Goal: Task Accomplishment & Management: Use online tool/utility

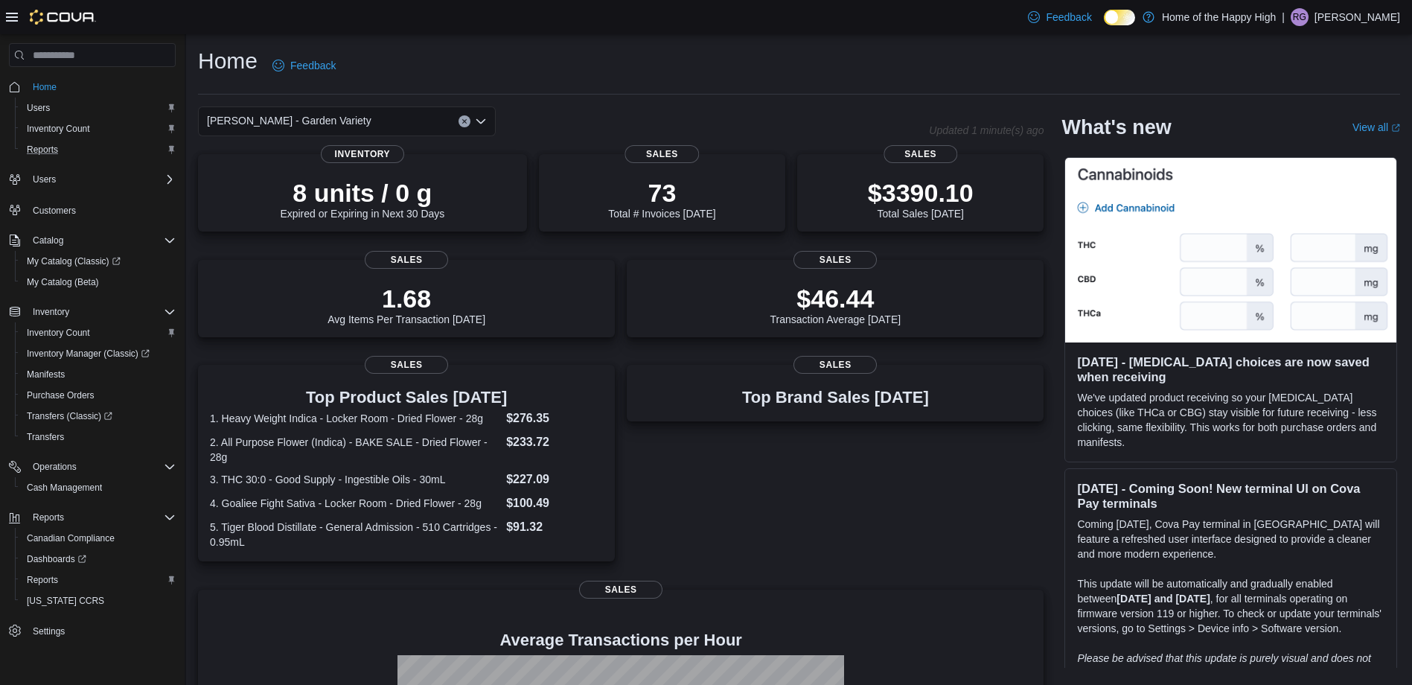
click at [70, 141] on div "Reports" at bounding box center [98, 150] width 155 height 18
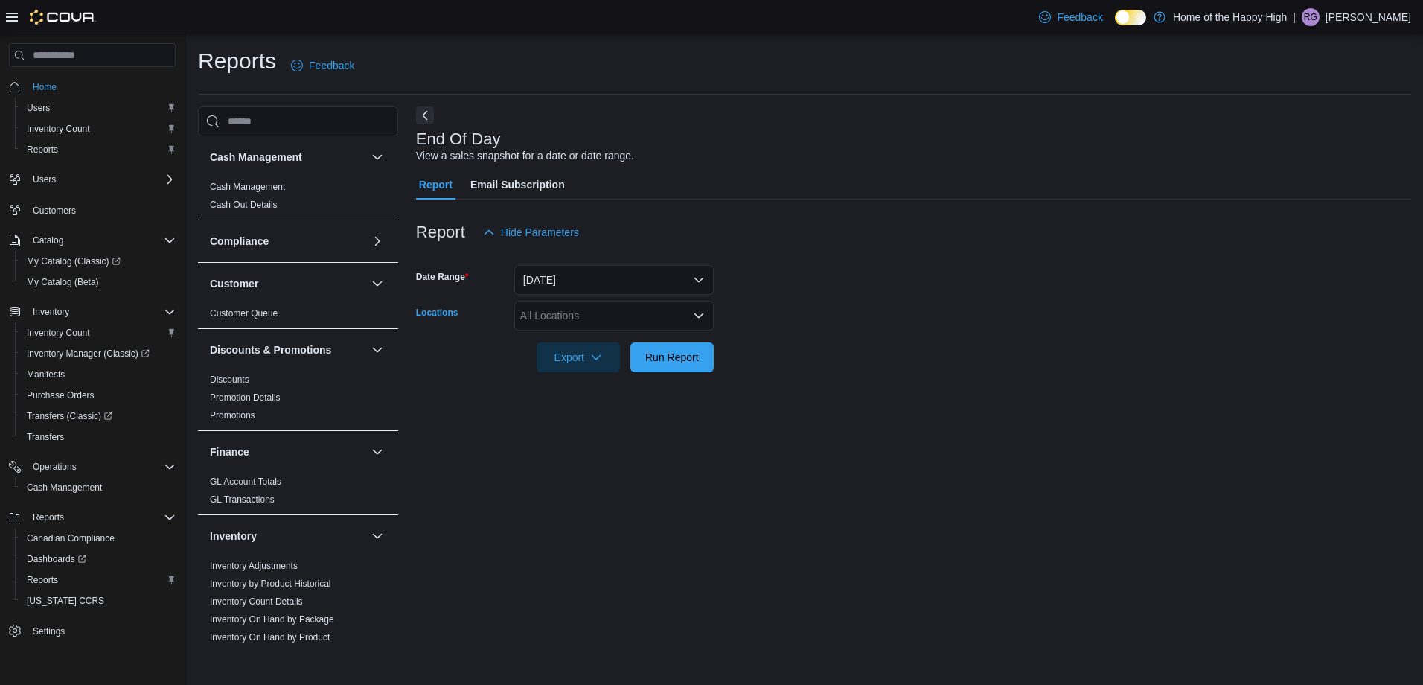
click at [623, 324] on div "All Locations" at bounding box center [614, 316] width 200 height 30
type input "***"
click at [623, 344] on span "[PERSON_NAME] - Garden Variety" at bounding box center [643, 341] width 165 height 15
click at [808, 329] on form "Date Range Today Locations Brandon - Meadows - Garden Variety Export Run Report" at bounding box center [913, 309] width 995 height 125
click at [672, 351] on span "Run Report" at bounding box center [672, 356] width 54 height 15
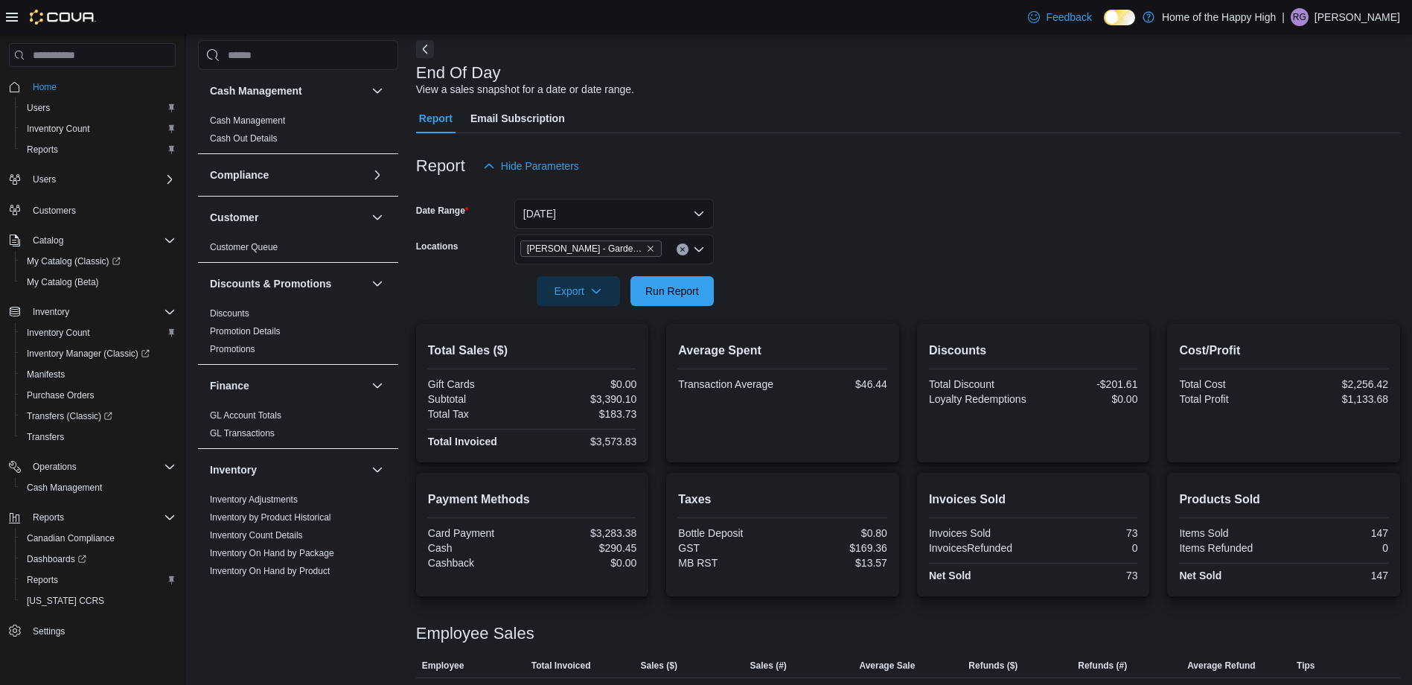
scroll to position [194, 0]
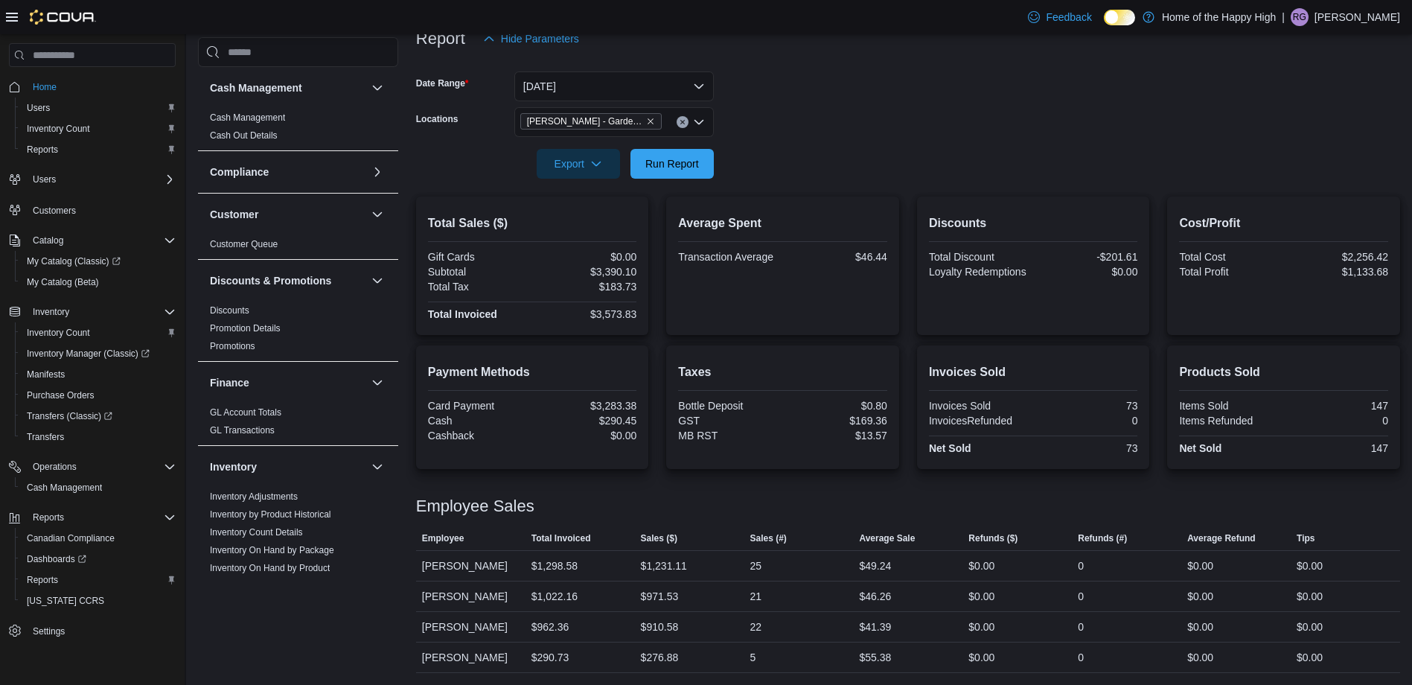
click at [64, 80] on span "Home" at bounding box center [101, 86] width 149 height 19
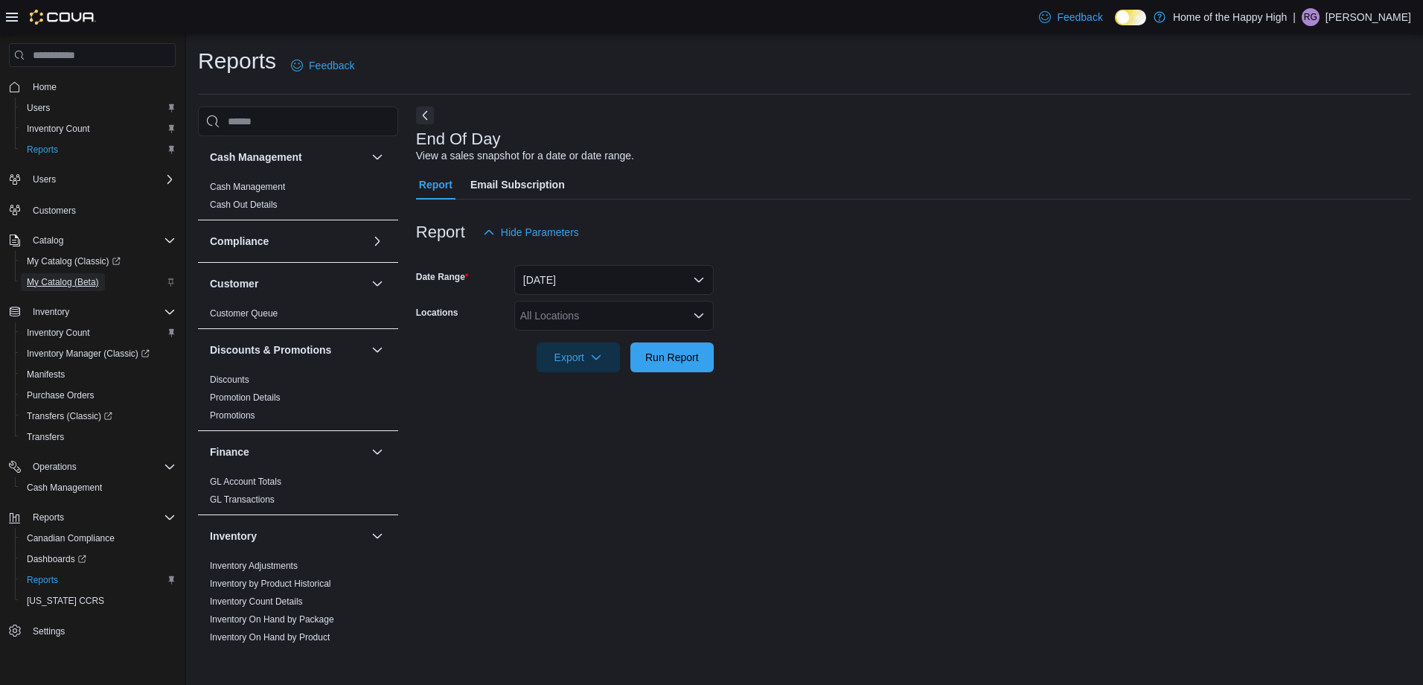
click at [85, 284] on span "My Catalog (Beta)" at bounding box center [63, 282] width 72 height 12
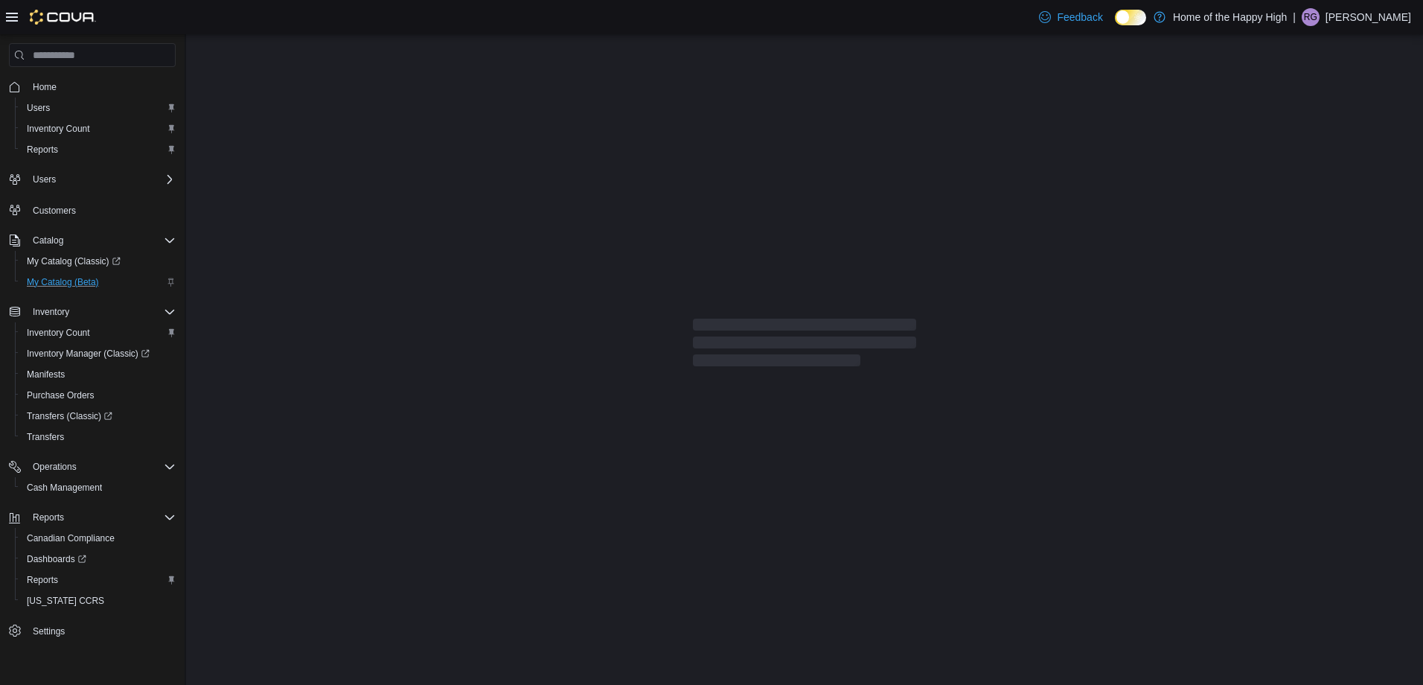
select select "**********"
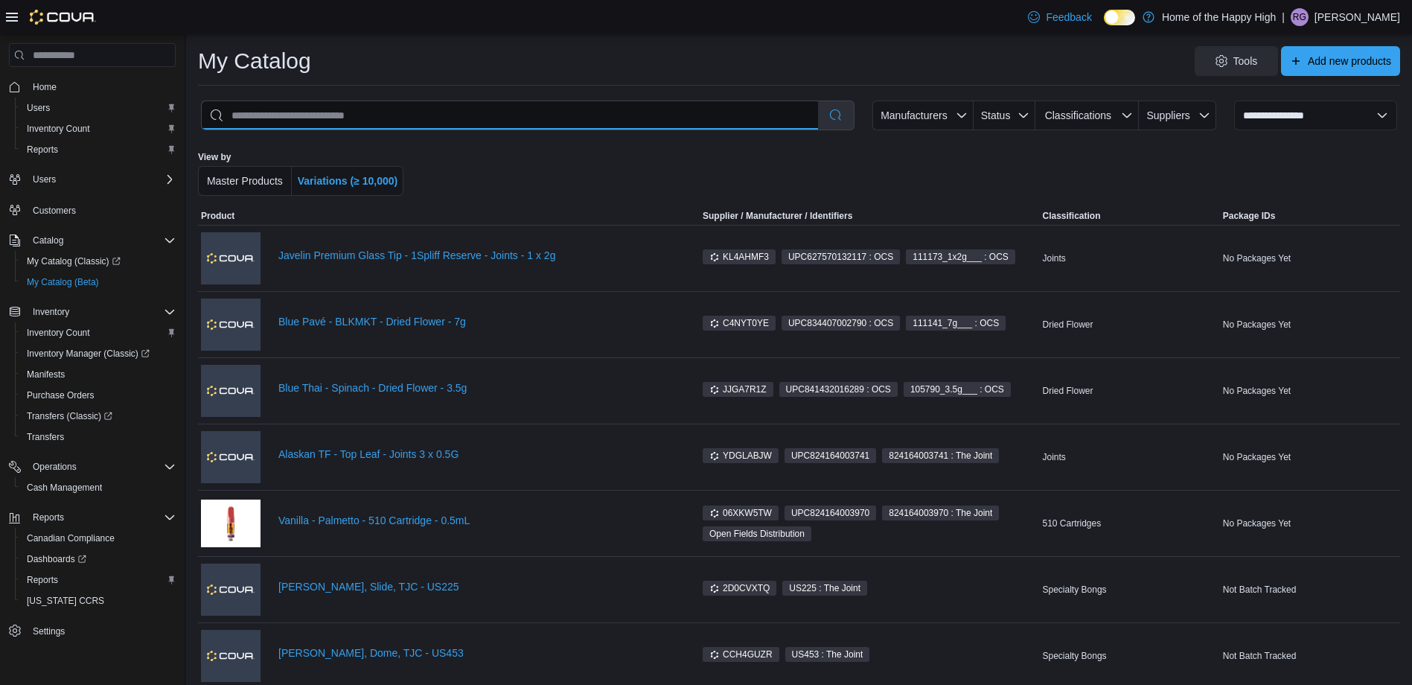
click at [442, 111] on input "search" at bounding box center [510, 115] width 616 height 28
type input "**********"
select select "*********"
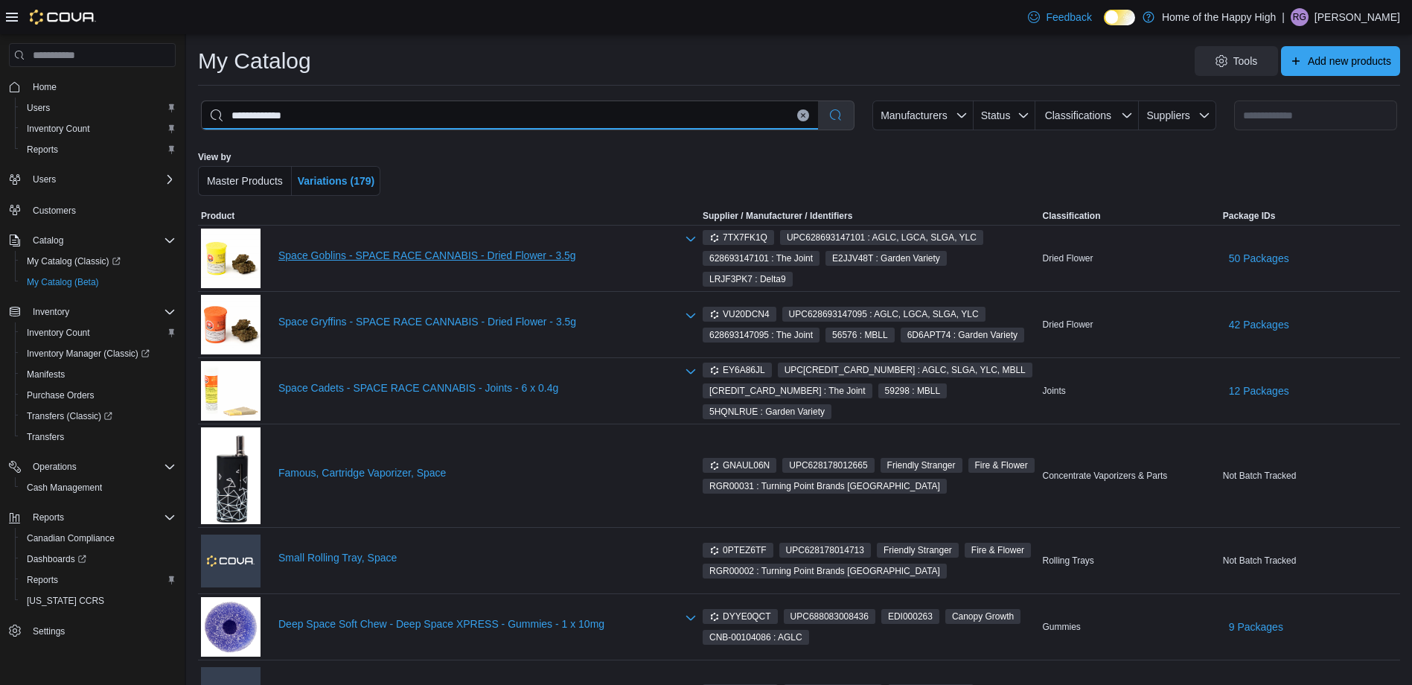
type input "**********"
click at [479, 251] on link "Space Goblins - SPACE RACE CANNABIS - Dried Flower - 3.5g" at bounding box center [477, 255] width 398 height 12
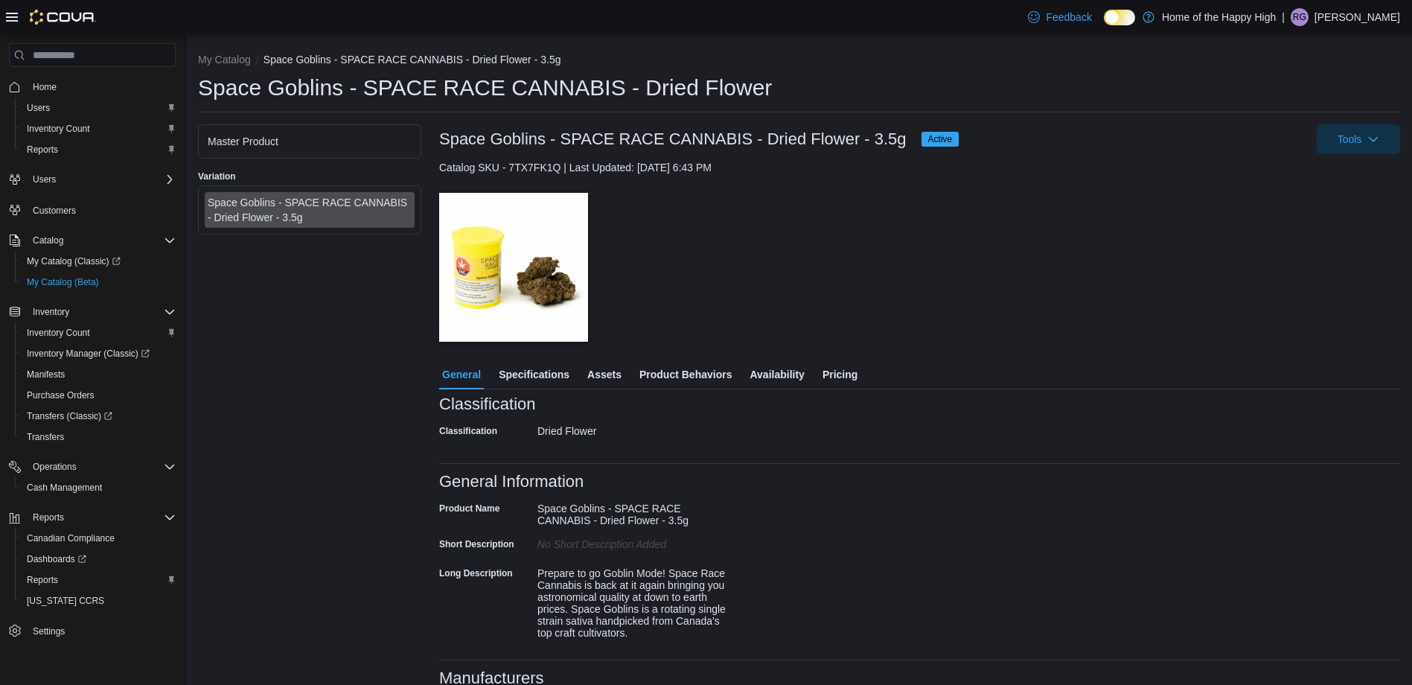
click at [771, 371] on span "Availability" at bounding box center [777, 375] width 54 height 30
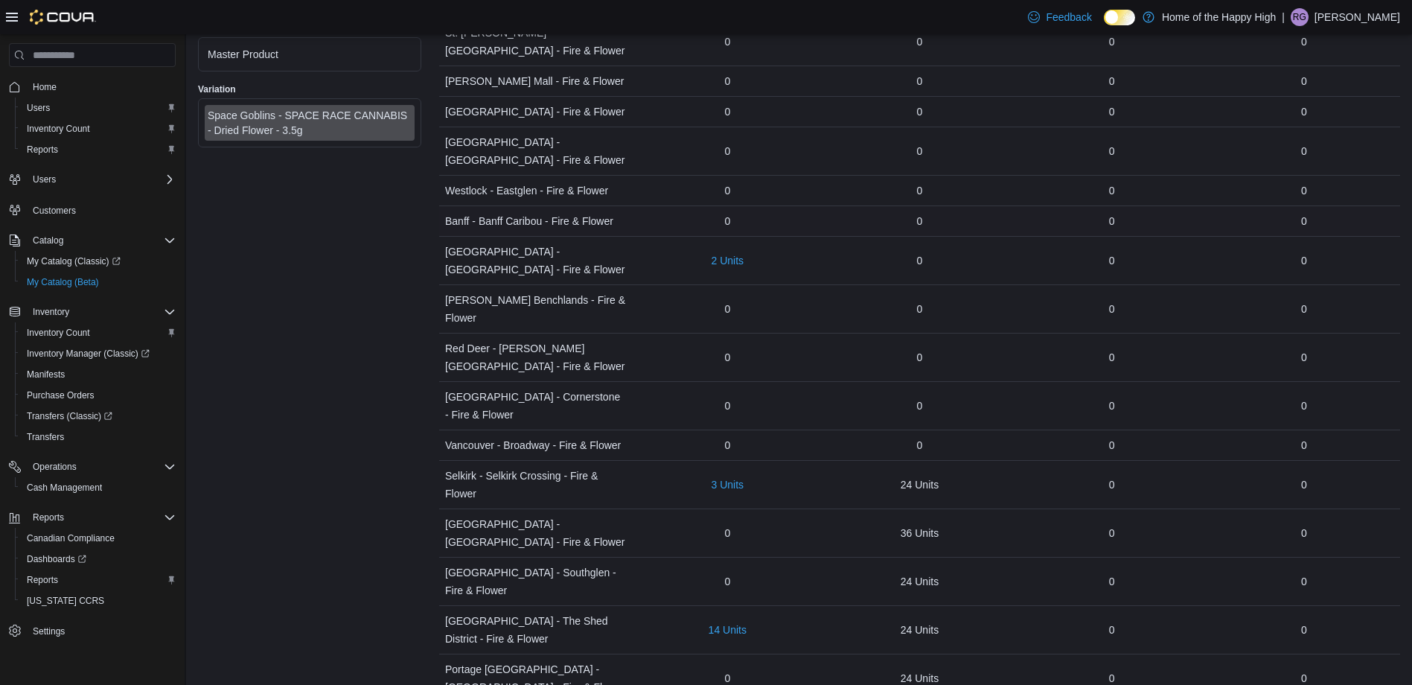
scroll to position [1415, 0]
click at [67, 154] on div "Reports" at bounding box center [98, 150] width 155 height 18
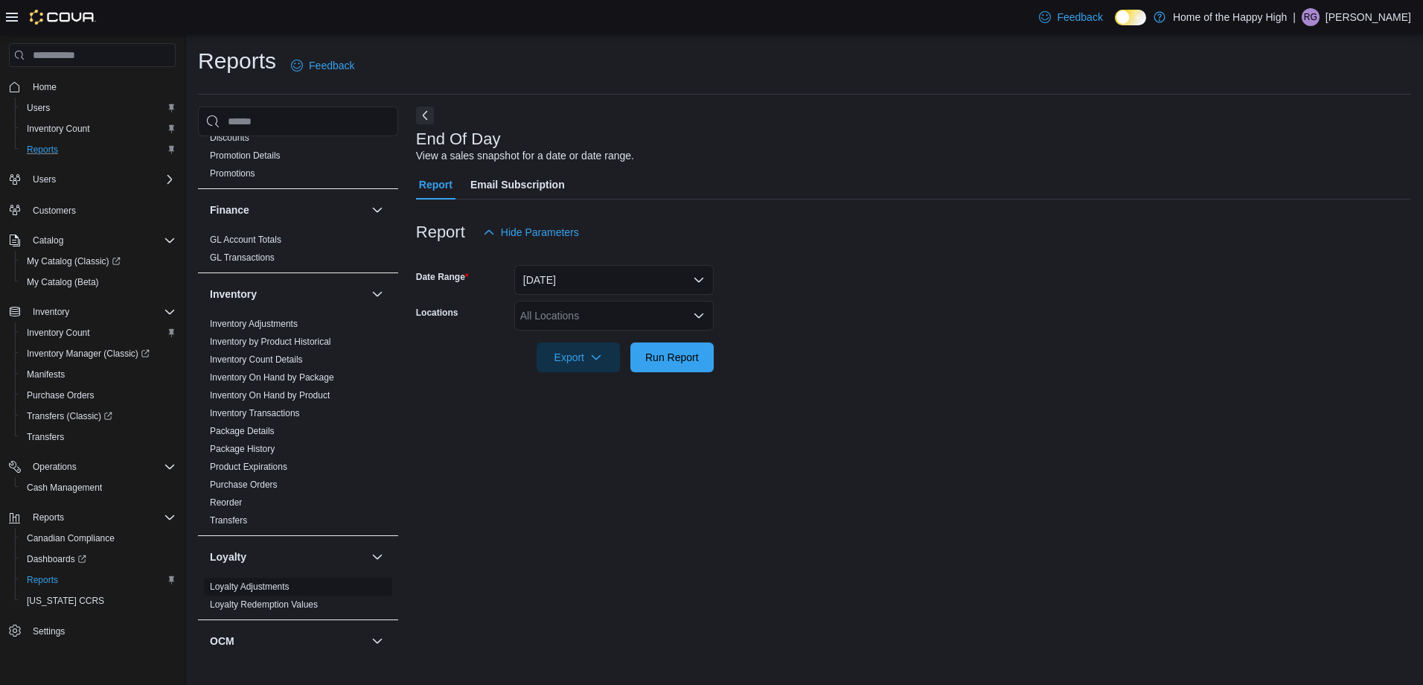
scroll to position [372, 0]
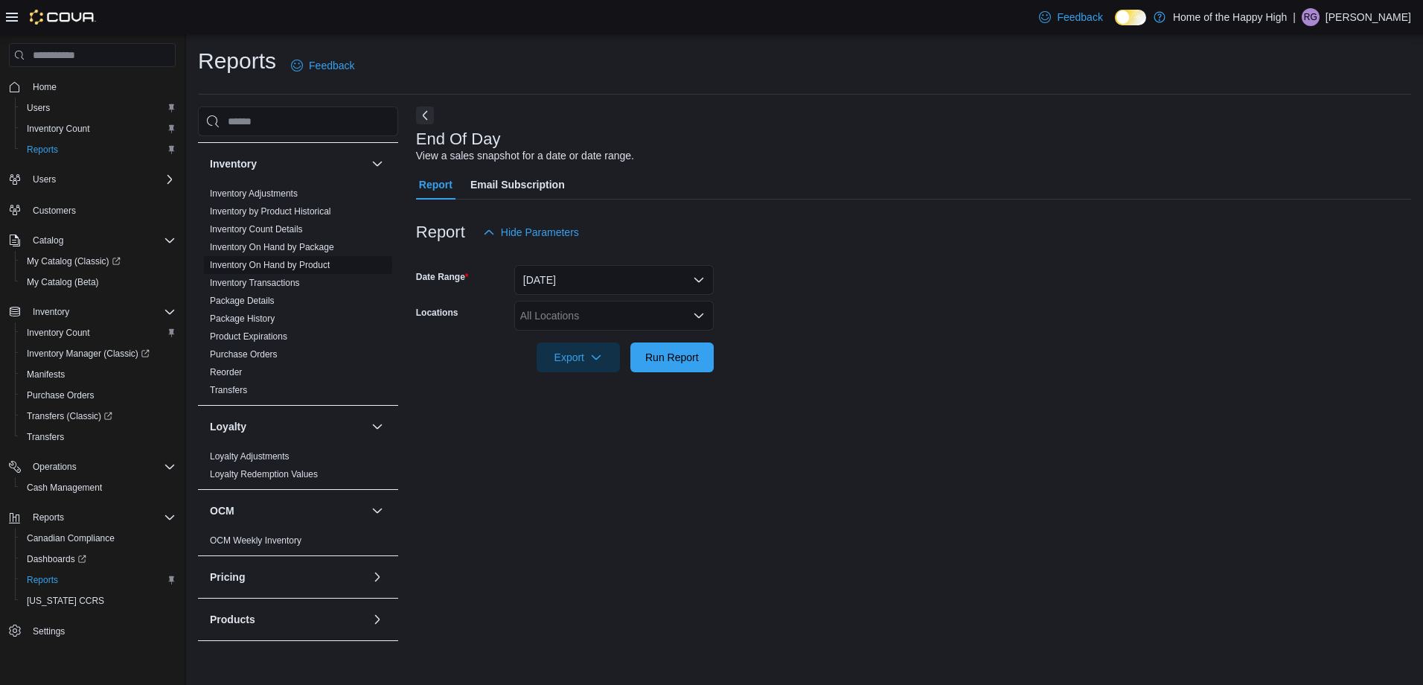
click at [304, 258] on span "Inventory On Hand by Product" at bounding box center [298, 265] width 188 height 18
click at [303, 258] on span "Inventory On Hand by Product" at bounding box center [298, 265] width 188 height 18
drag, startPoint x: 303, startPoint y: 258, endPoint x: 292, endPoint y: 261, distance: 11.6
click at [292, 261] on link "Inventory On Hand by Product" at bounding box center [270, 265] width 120 height 10
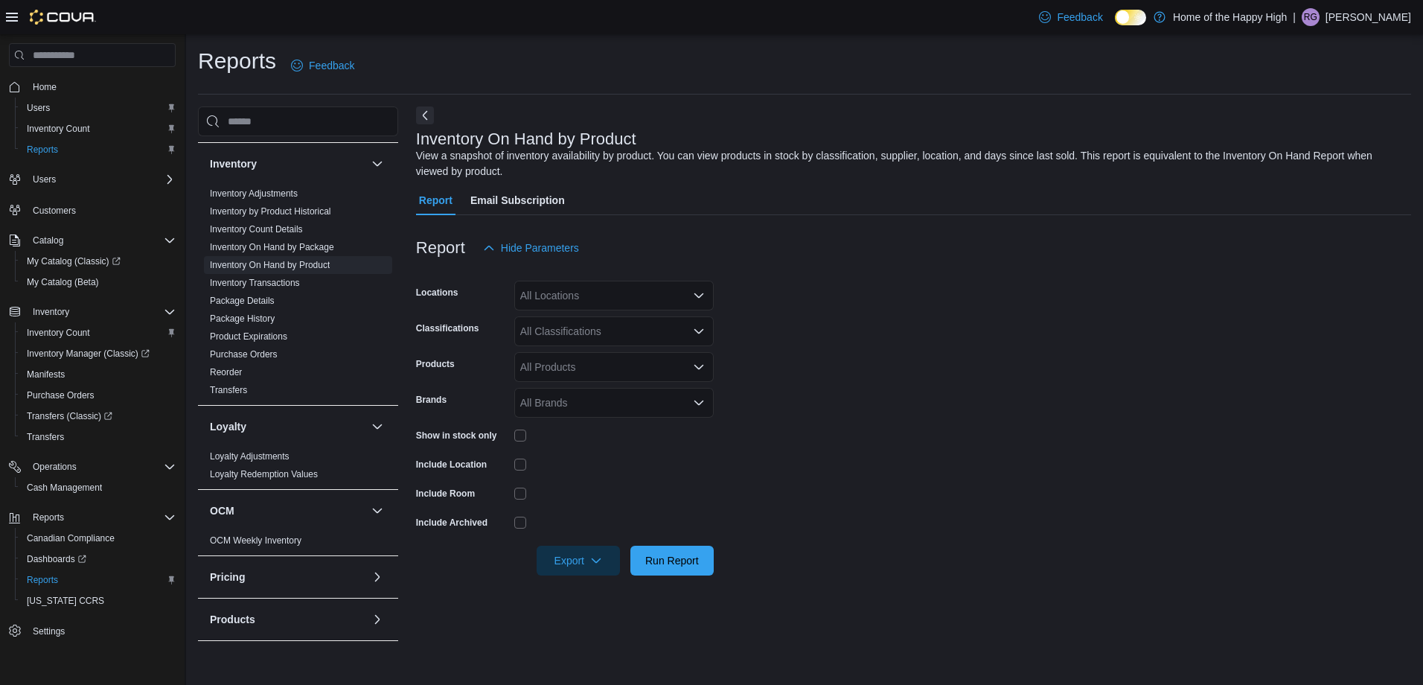
click at [657, 290] on div "All Locations" at bounding box center [614, 296] width 200 height 30
type input "***"
click at [664, 311] on button "[PERSON_NAME] - Garden Variety" at bounding box center [614, 321] width 200 height 22
click at [814, 251] on div "Report Hide Parameters" at bounding box center [913, 248] width 995 height 30
click at [619, 323] on div "All Classifications" at bounding box center [614, 331] width 200 height 30
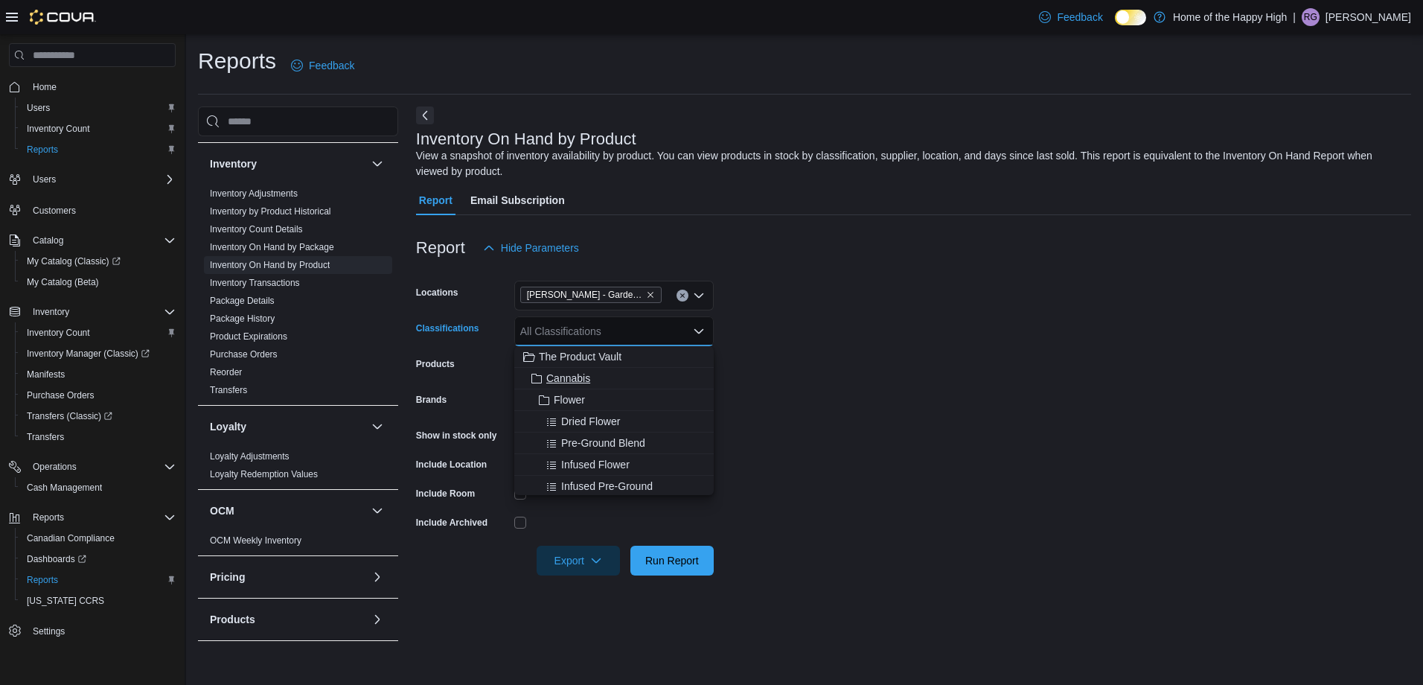
click at [631, 384] on div "Cannabis" at bounding box center [614, 378] width 182 height 15
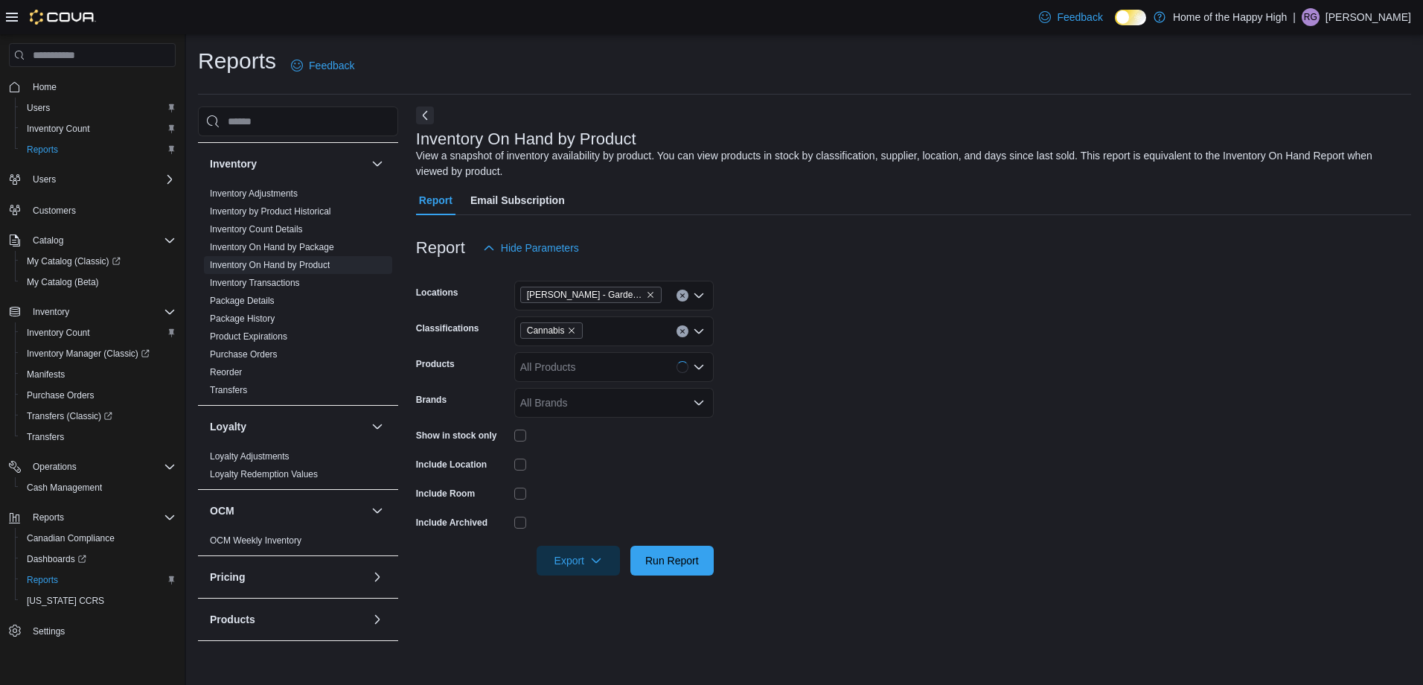
click at [986, 309] on form "Locations [PERSON_NAME] - Garden Variety Classifications Cannabis Products All …" at bounding box center [913, 419] width 995 height 313
click at [600, 570] on span "Export" at bounding box center [579, 560] width 66 height 30
click at [614, 592] on span "Export to Excel" at bounding box center [580, 590] width 67 height 12
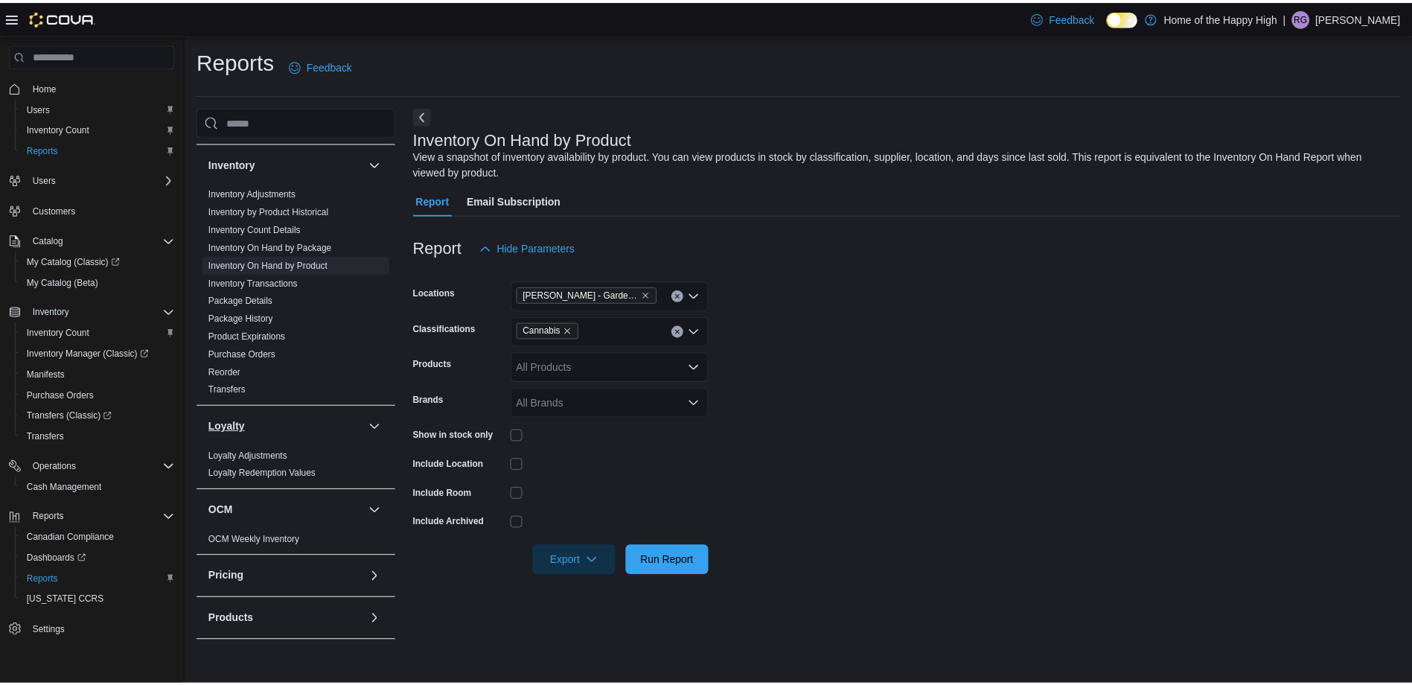
scroll to position [596, 0]
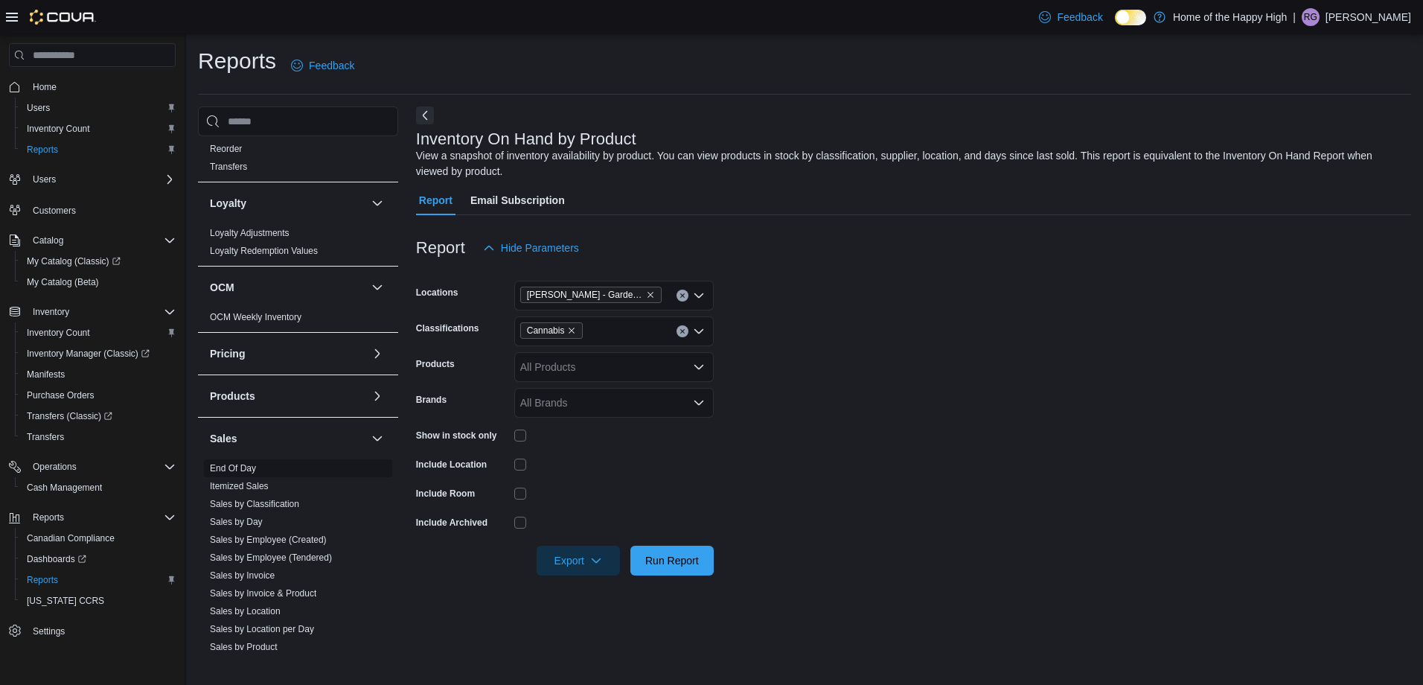
click at [263, 469] on span "End Of Day" at bounding box center [298, 468] width 188 height 18
click at [254, 468] on link "End Of Day" at bounding box center [233, 468] width 46 height 10
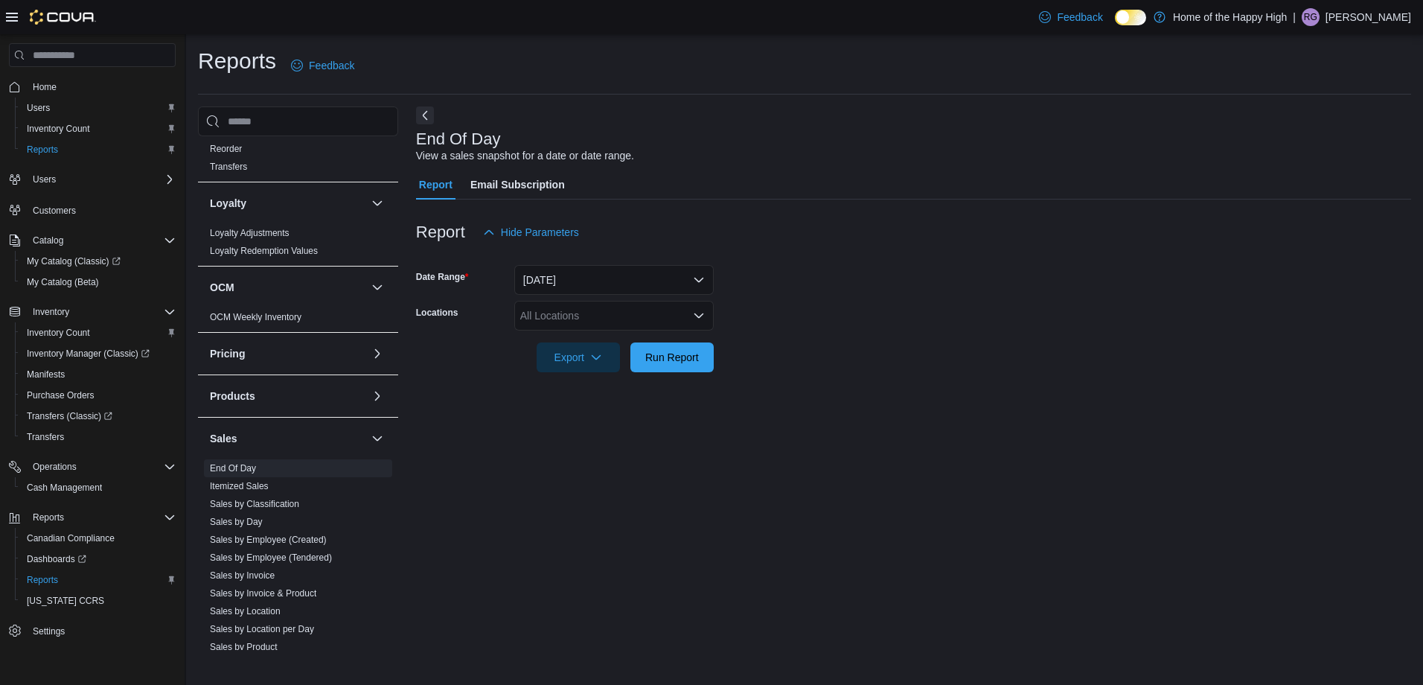
click at [657, 322] on div "All Locations" at bounding box center [614, 316] width 200 height 30
type input "***"
click at [648, 344] on span "[PERSON_NAME] - Garden Variety" at bounding box center [643, 341] width 165 height 15
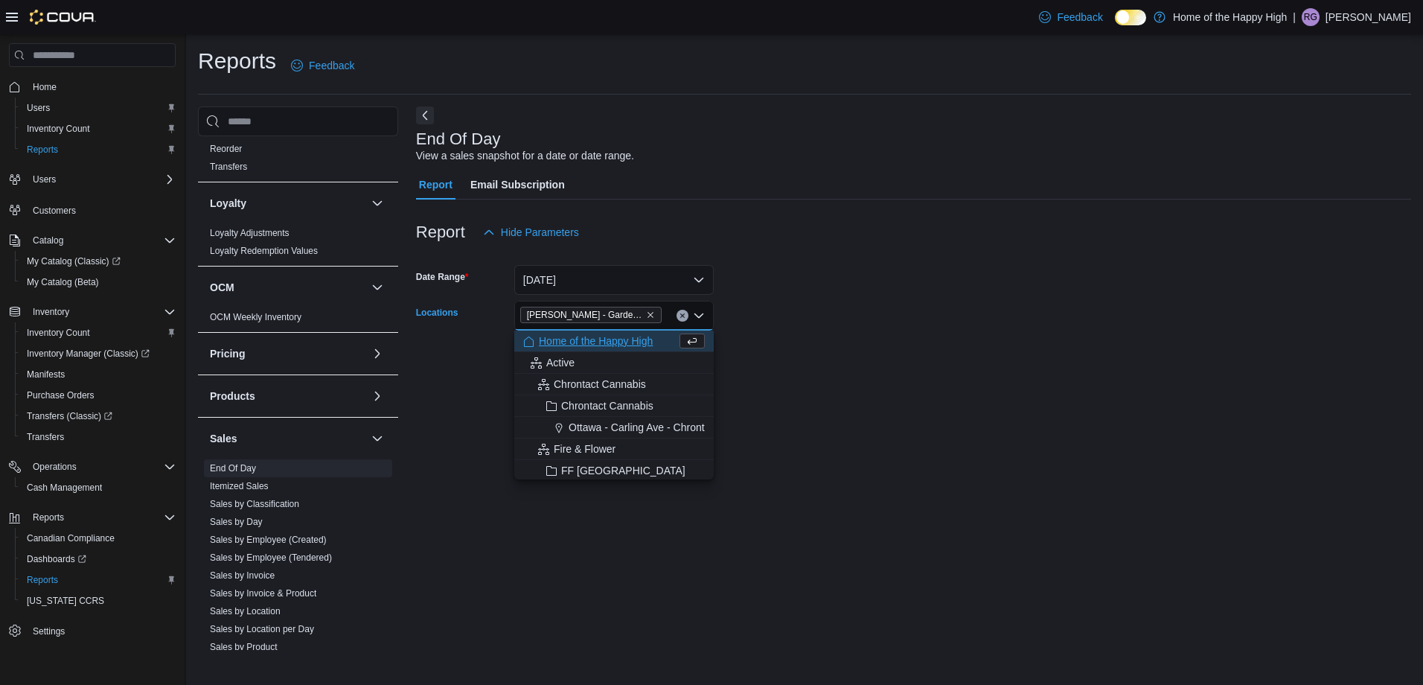
click at [834, 320] on form "Date Range [DATE] Locations [PERSON_NAME] - Garden Variety Combo box. Selected.…" at bounding box center [913, 309] width 995 height 125
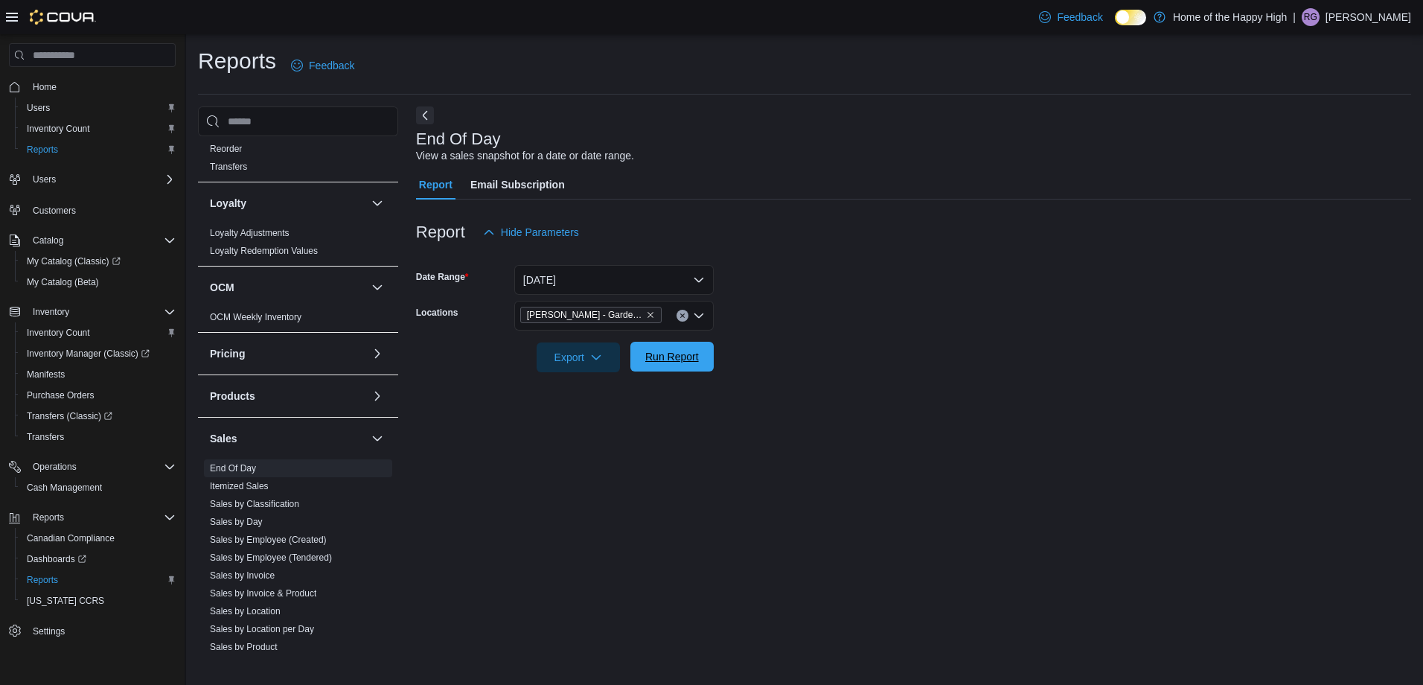
click at [704, 349] on span "Run Report" at bounding box center [673, 357] width 66 height 30
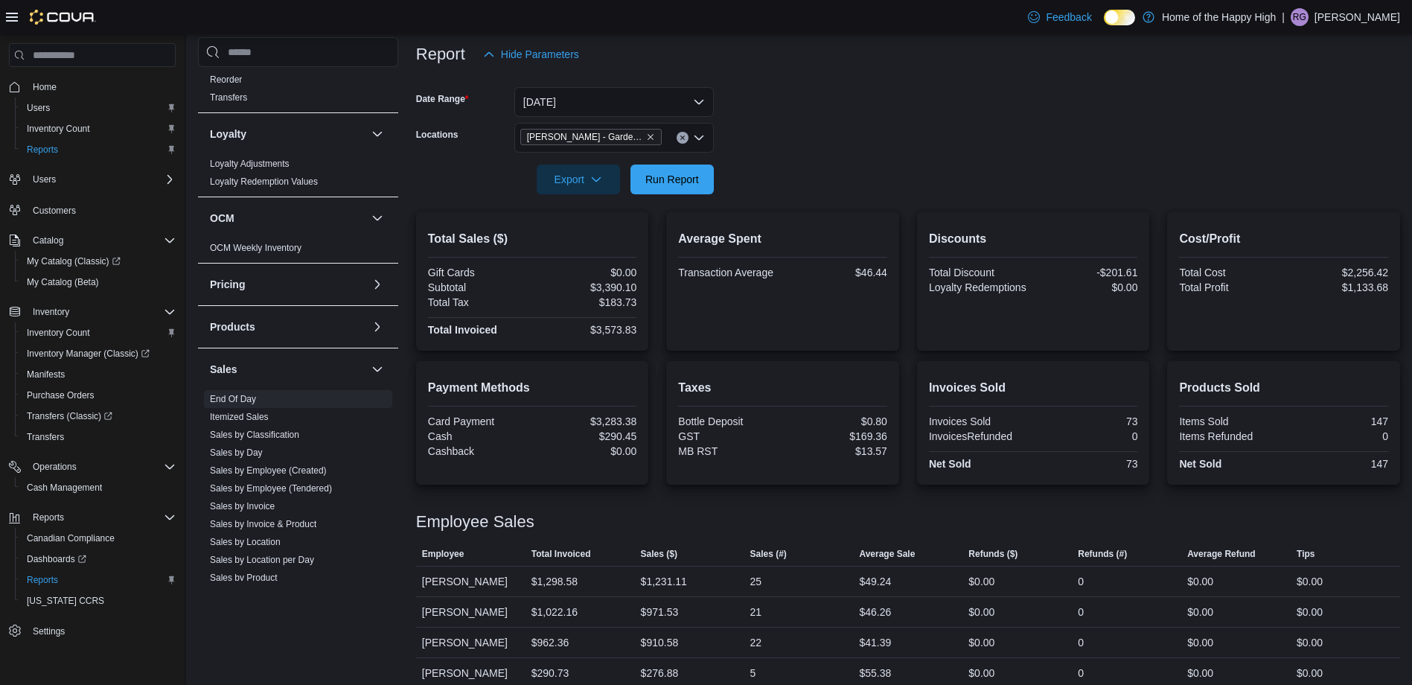
scroll to position [194, 0]
